Goal: Task Accomplishment & Management: Manage account settings

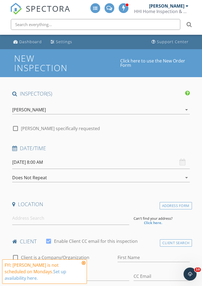
click at [183, 6] on div "[PERSON_NAME]" at bounding box center [166, 5] width 35 height 5
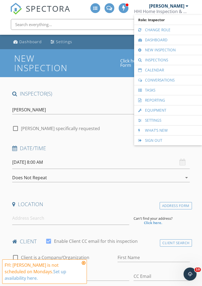
click at [173, 70] on link "Calendar" at bounding box center [168, 70] width 63 height 10
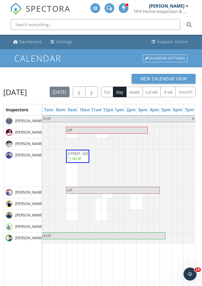
click at [95, 90] on span "button" at bounding box center [91, 92] width 7 height 7
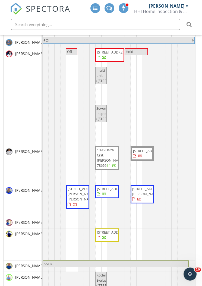
scroll to position [78, 0]
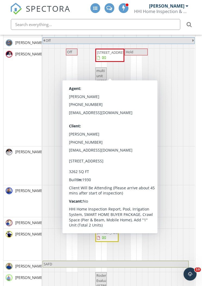
click at [36, 97] on div "[PERSON_NAME]" at bounding box center [23, 98] width 38 height 98
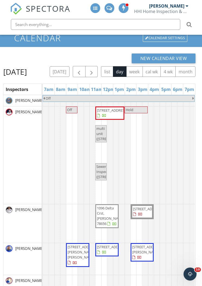
scroll to position [21, 0]
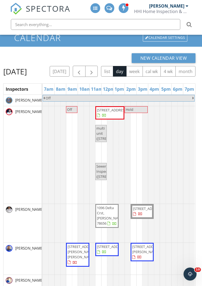
click at [98, 68] on button "button" at bounding box center [91, 71] width 13 height 11
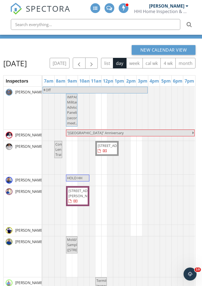
scroll to position [29, 0]
click at [112, 56] on div "New Calendar View Tuesday, September 30, 2025 today list day week cal wk 4 wk m…" at bounding box center [99, 194] width 193 height 299
click at [95, 62] on span "button" at bounding box center [91, 63] width 7 height 7
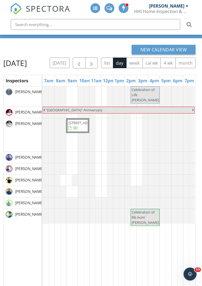
click at [98, 59] on button "button" at bounding box center [91, 62] width 13 height 11
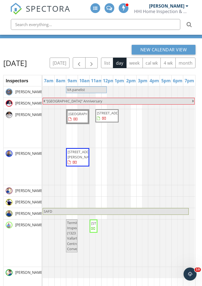
click at [95, 61] on span "button" at bounding box center [91, 63] width 7 height 7
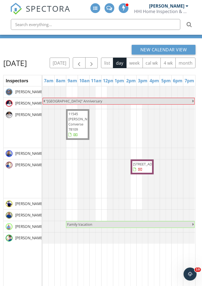
click at [95, 61] on span "button" at bounding box center [91, 63] width 7 height 7
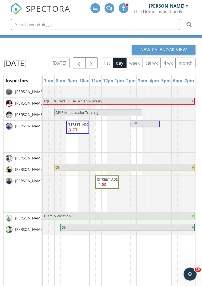
click at [98, 61] on button "button" at bounding box center [91, 62] width 13 height 11
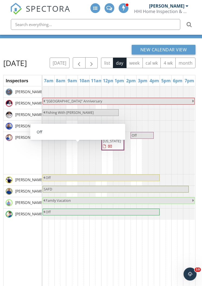
click at [79, 139] on link "Off" at bounding box center [77, 135] width 23 height 7
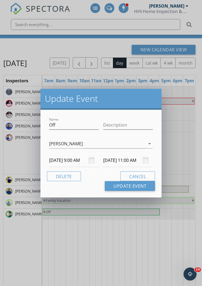
click at [76, 175] on button "Delete" at bounding box center [64, 177] width 34 height 10
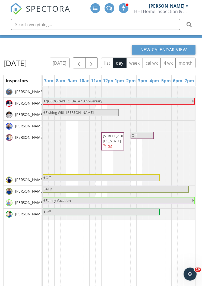
click at [95, 61] on span "button" at bounding box center [91, 63] width 7 height 7
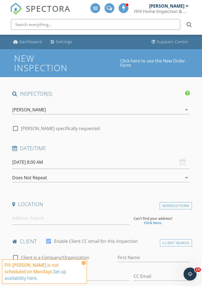
click at [183, 7] on div "[PERSON_NAME]" at bounding box center [166, 5] width 35 height 5
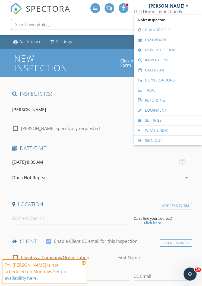
click at [170, 70] on link "Calendar" at bounding box center [168, 70] width 63 height 10
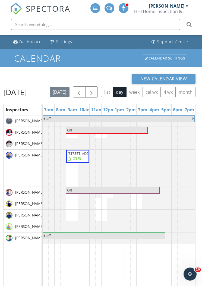
click at [95, 89] on span "button" at bounding box center [91, 92] width 7 height 7
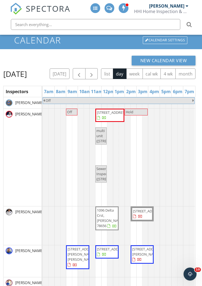
scroll to position [18, 0]
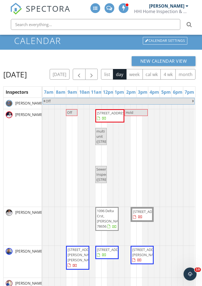
click at [98, 71] on button "button" at bounding box center [91, 74] width 13 height 11
